Goal: Communication & Community: Answer question/provide support

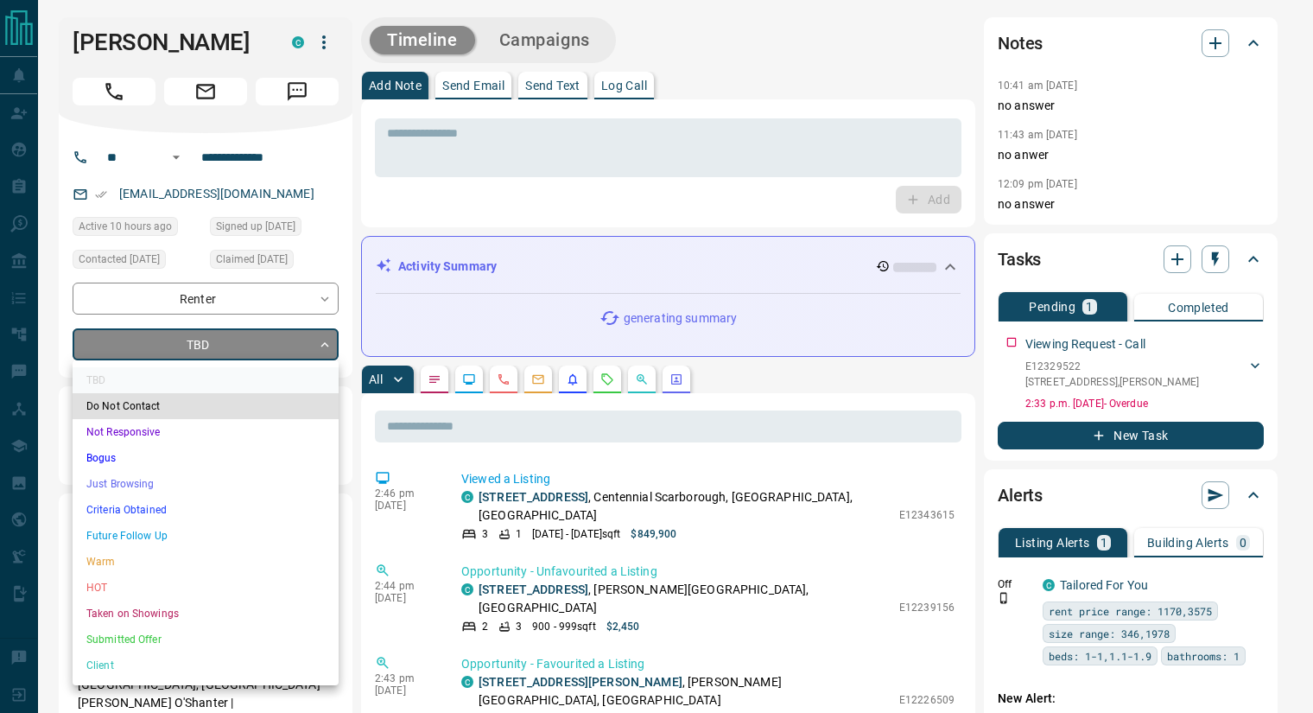
click at [165, 568] on li "Warm" at bounding box center [206, 562] width 266 height 26
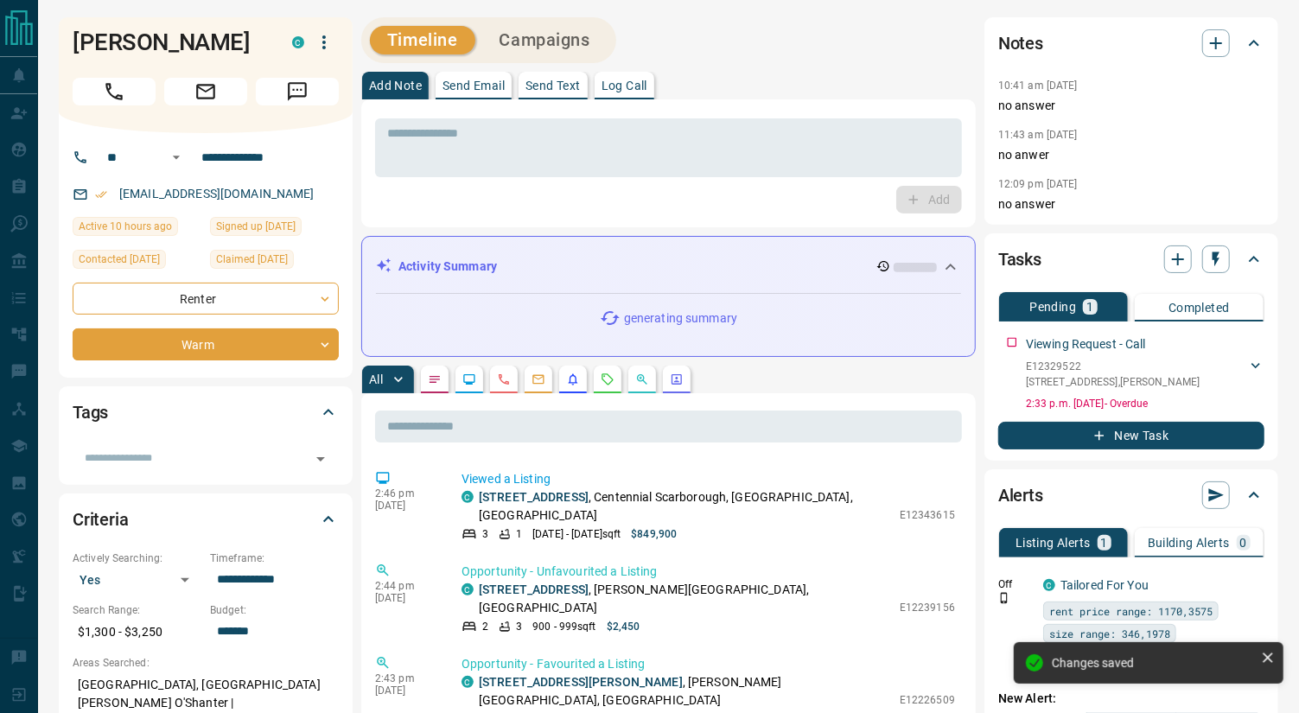
type input "*"
click at [477, 85] on p "Send Email" at bounding box center [473, 85] width 62 height 12
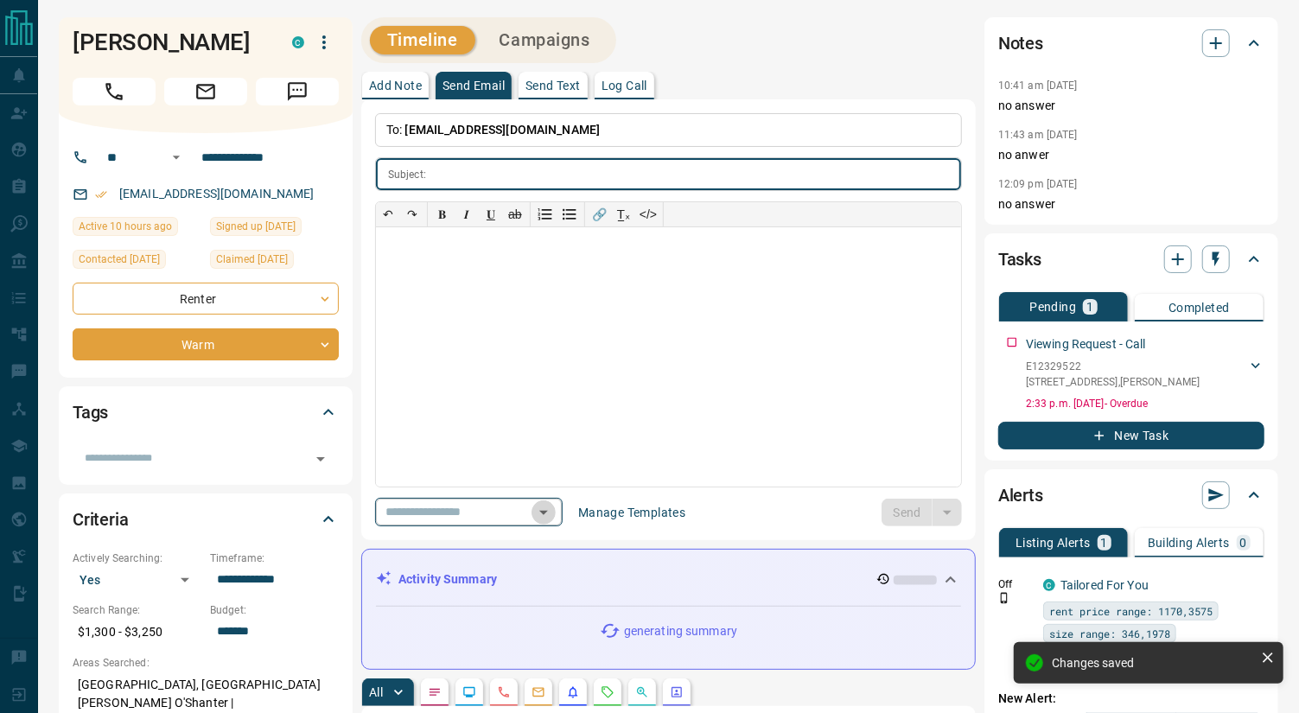
click at [554, 512] on icon "Open" at bounding box center [543, 512] width 21 height 21
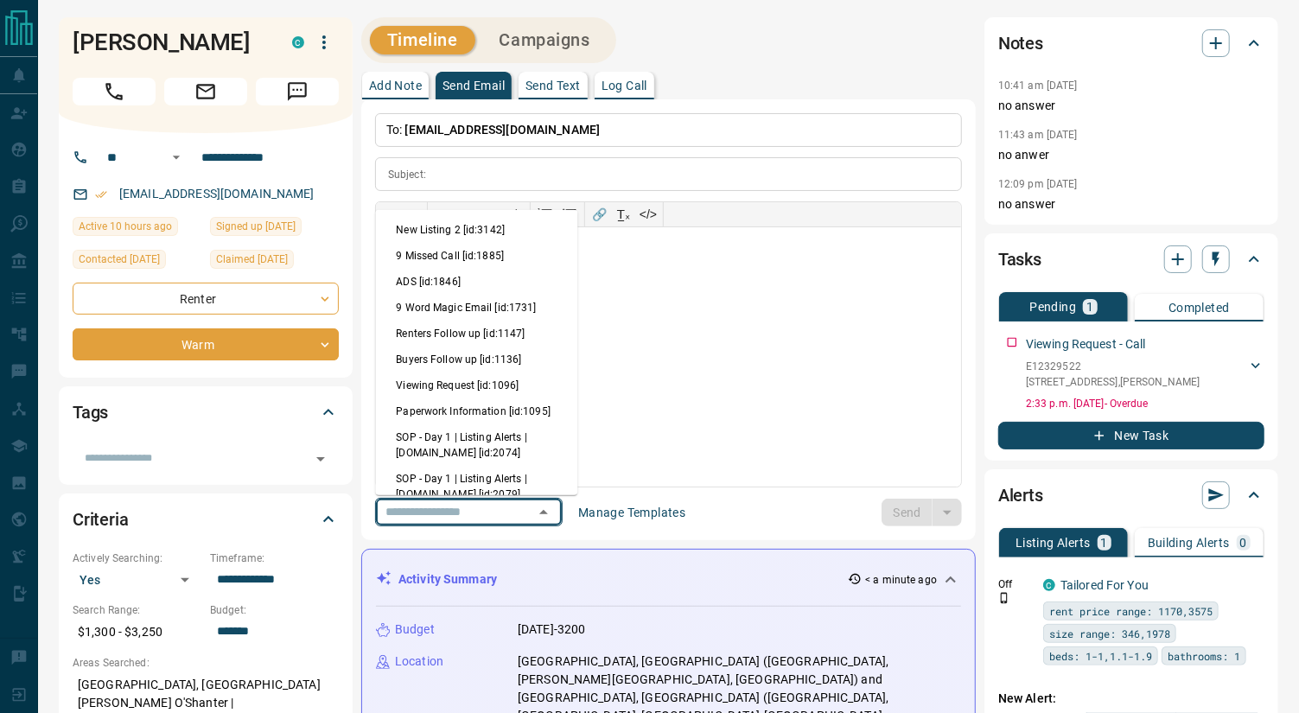
click at [480, 380] on li "Viewing Request [id:1096]" at bounding box center [476, 385] width 202 height 26
type input "**********"
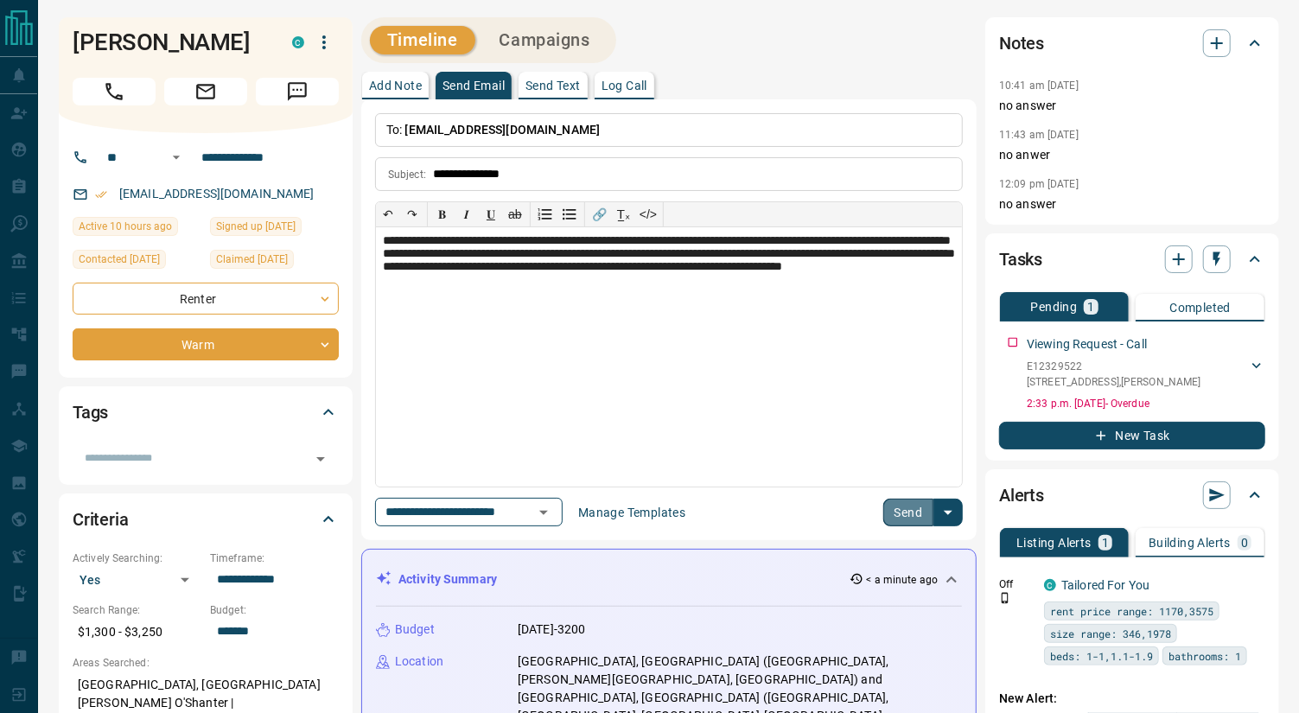
click at [893, 511] on button "Send" at bounding box center [908, 513] width 51 height 28
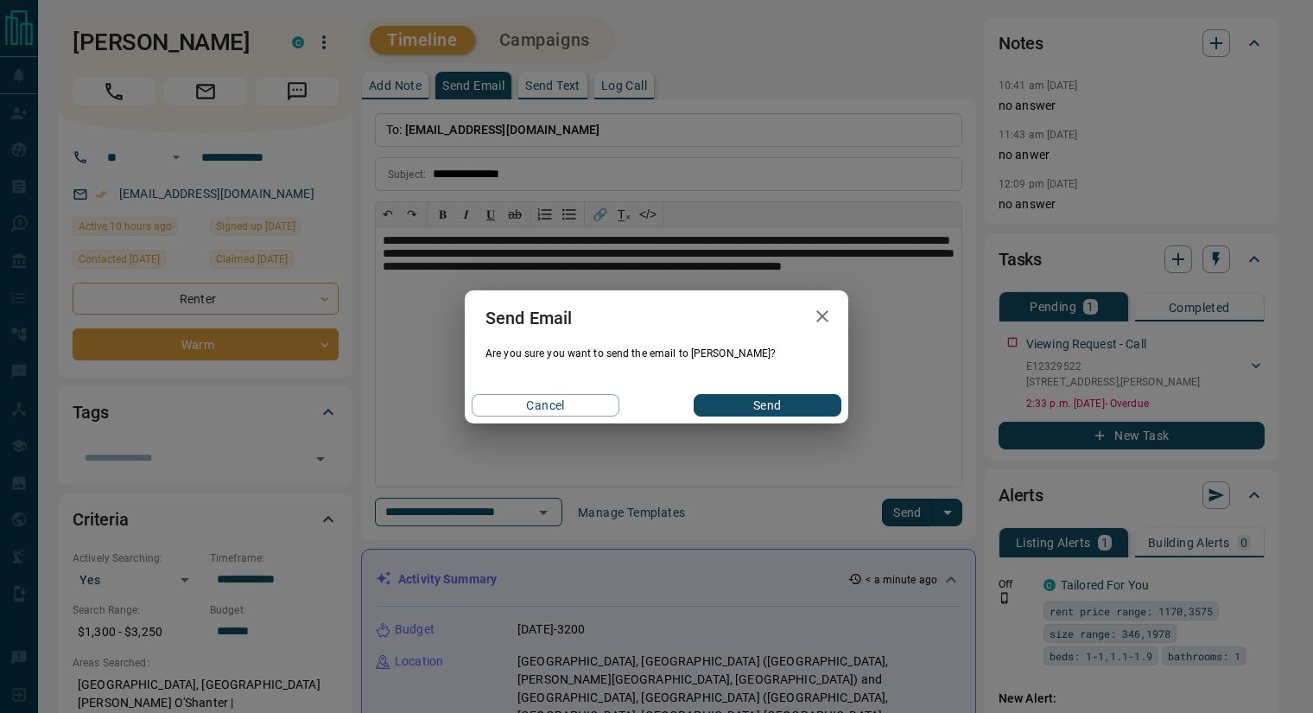
click at [752, 406] on button "Send" at bounding box center [768, 405] width 148 height 22
